Goal: Task Accomplishment & Management: Use online tool/utility

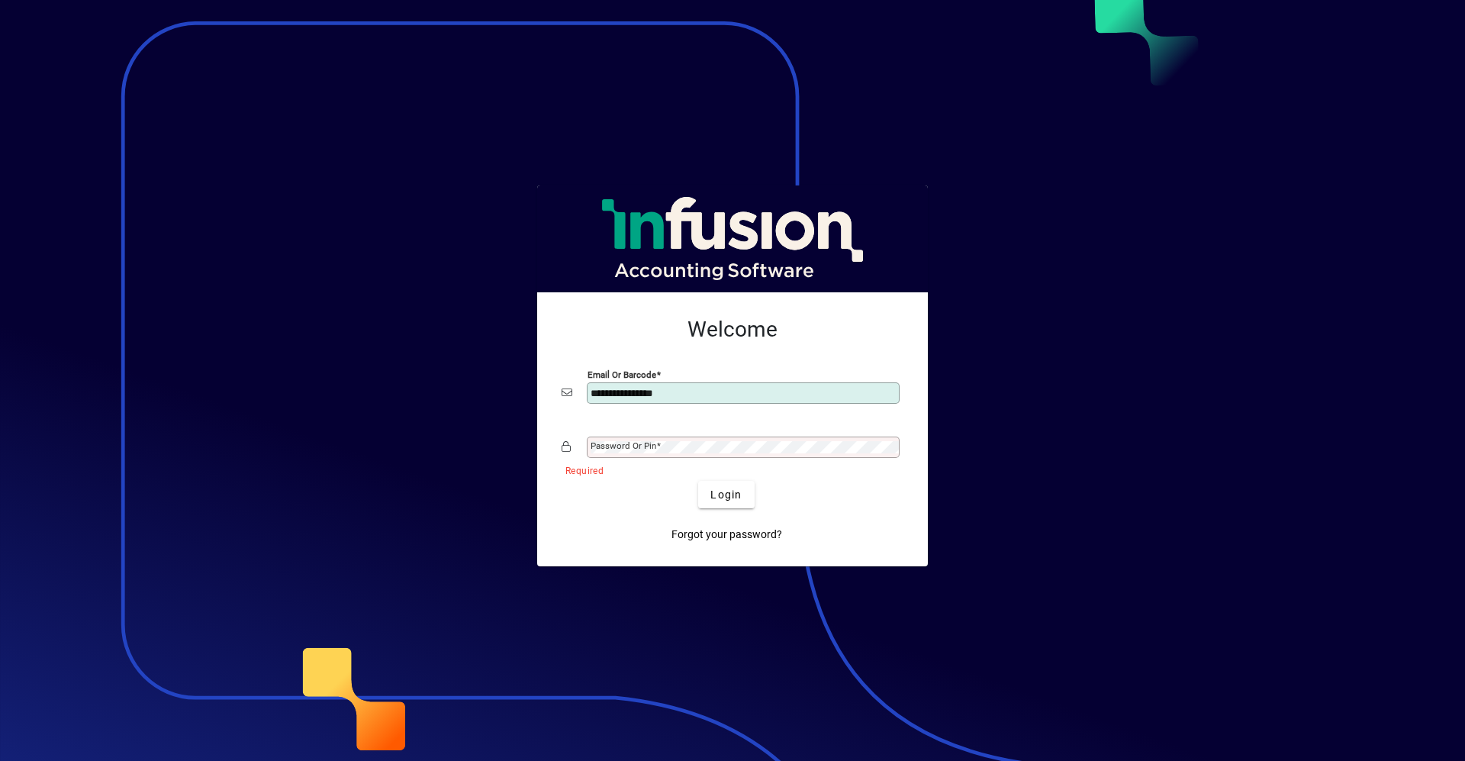
type input "**********"
click at [698, 481] on button "Login" at bounding box center [726, 494] width 56 height 27
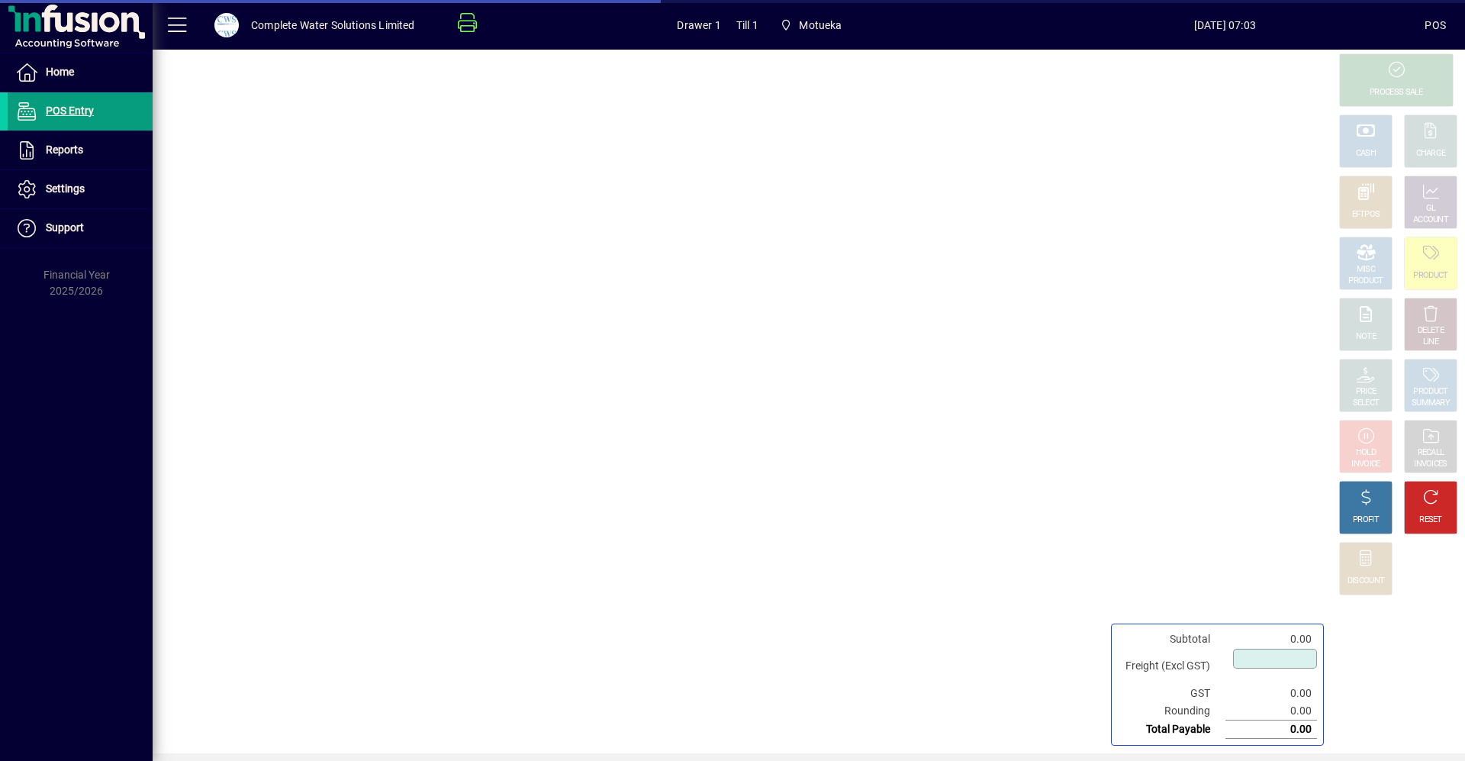
type input "****"
